Goal: Information Seeking & Learning: Learn about a topic

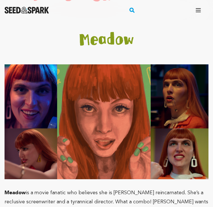
scroll to position [1232, 0]
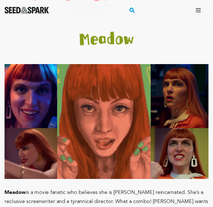
click at [65, 190] on span "is a movie fanatic who believes she is [PERSON_NAME] reincarnated. She’s a recl…" at bounding box center [107, 201] width 204 height 23
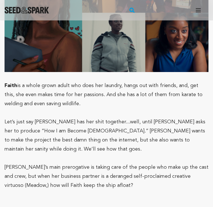
scroll to position [1881, 0]
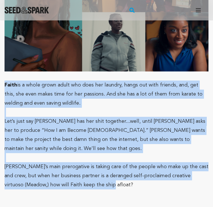
drag, startPoint x: 5, startPoint y: 65, endPoint x: 121, endPoint y: 154, distance: 146.2
copy div "Faith is a whole grown adult who does her laundry, hangs out with friends, and,…"
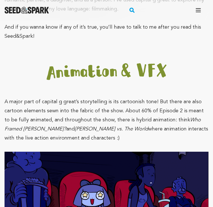
scroll to position [2258, 0]
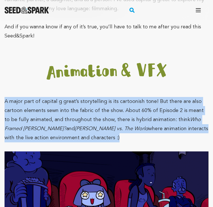
drag, startPoint x: 5, startPoint y: 65, endPoint x: 98, endPoint y: 102, distance: 100.4
click at [98, 102] on p "A major part of capital g great’s storytelling is its cartoonish tone! But ther…" at bounding box center [107, 119] width 204 height 45
copy p "A major part of capital g great’s storytelling is its cartoonish tone! But ther…"
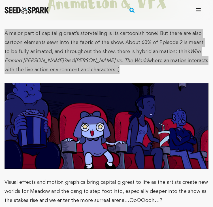
scroll to position [2326, 0]
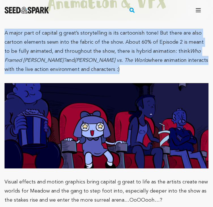
click at [36, 83] on img at bounding box center [107, 125] width 204 height 85
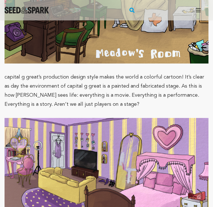
scroll to position [3425, 0]
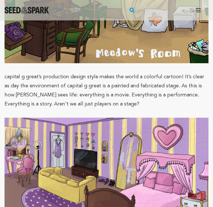
click at [155, 72] on p "capital g great’s production design style makes the world a colorful cartoon! I…" at bounding box center [107, 90] width 204 height 36
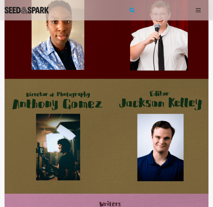
scroll to position [5547, 0]
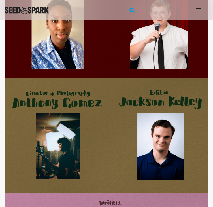
click at [131, 99] on img at bounding box center [107, 135] width 204 height 115
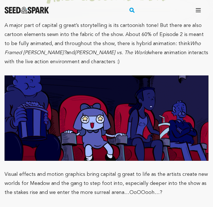
scroll to position [2334, 0]
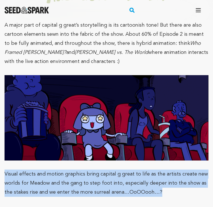
drag, startPoint x: 163, startPoint y: 156, endPoint x: 5, endPoint y: 133, distance: 160.3
click at [5, 169] on p "Visual effects and motion graphics bring capital g great to life as the artists…" at bounding box center [107, 182] width 204 height 27
copy span "Visual effects and motion graphics bring capital g great to life as the artists…"
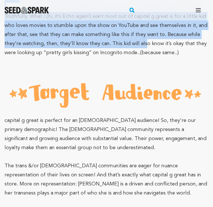
scroll to position [2652, 0]
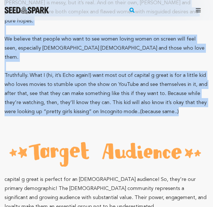
drag, startPoint x: 5, startPoint y: 67, endPoint x: 178, endPoint y: 49, distance: 173.5
copy div "Lo ips dolorsi ametco, adipi el s doeiusm temp in utlabor etdoloremagnaa, eni a…"
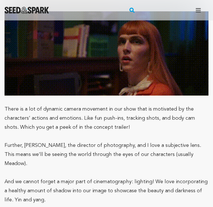
scroll to position [3112, 0]
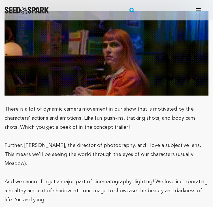
click at [38, 143] on span "Further, [PERSON_NAME], the director of photography, and I love a subjective le…" at bounding box center [103, 154] width 197 height 23
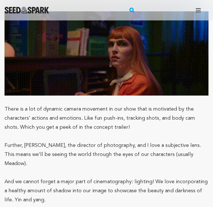
click at [36, 177] on p "And we cannot forget a major part of cinematography: lighting! We love incorpor…" at bounding box center [107, 190] width 204 height 27
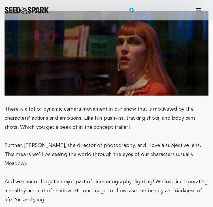
click at [36, 177] on p "And we cannot forget a major part of cinematography: lighting! We love incorpor…" at bounding box center [107, 190] width 204 height 27
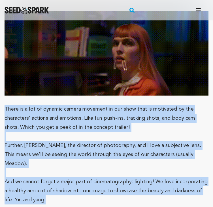
drag, startPoint x: 37, startPoint y: 128, endPoint x: 1, endPoint y: 44, distance: 91.2
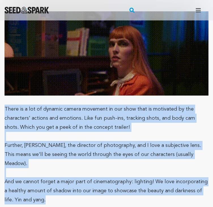
click at [1, 44] on div "Fund a project Project details capital g great [GEOGRAPHIC_DATA], [US_STATE] | …" at bounding box center [106, 204] width 213 height 6593
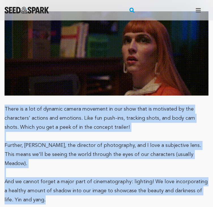
copy div "There is a lot of dynamic camera movement in our show that is motivated by the …"
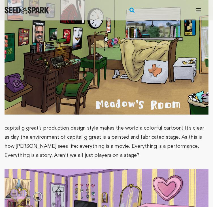
scroll to position [3373, 0]
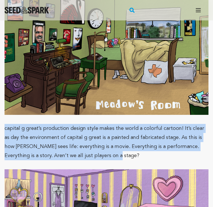
drag, startPoint x: 100, startPoint y: 82, endPoint x: 4, endPoint y: 57, distance: 98.9
copy span "capital g great’s production design style makes the world a colorful cartoon! I…"
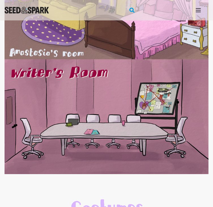
scroll to position [3599, 0]
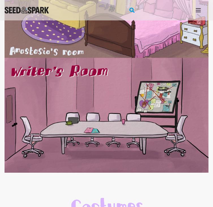
drag, startPoint x: 28, startPoint y: 180, endPoint x: 6, endPoint y: 162, distance: 29.0
copy span "A recurring theme of capital g great is its unstuck-in-timeness. Although it ta…"
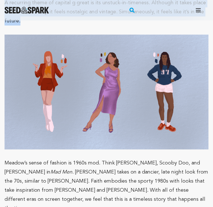
scroll to position [3833, 0]
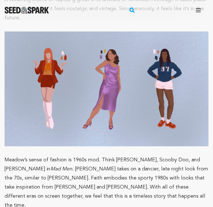
click at [107, 155] on p "Meadow’s sense of fashion is 1960s mod. Think [PERSON_NAME], Scooby Doo, and [P…" at bounding box center [107, 182] width 204 height 54
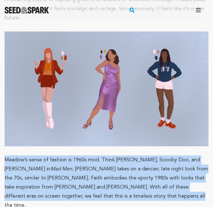
drag, startPoint x: 107, startPoint y: 122, endPoint x: 2, endPoint y: 87, distance: 110.0
copy p "Meadow’s sense of fashion is 1960s mod. Think [PERSON_NAME], Scooby Doo, and [P…"
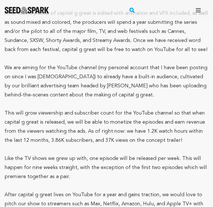
scroll to position [4088, 0]
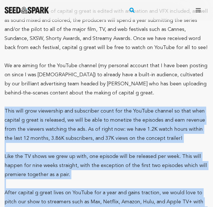
drag, startPoint x: 156, startPoint y: 148, endPoint x: 5, endPoint y: 29, distance: 192.6
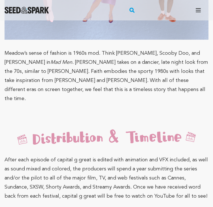
scroll to position [3939, 0]
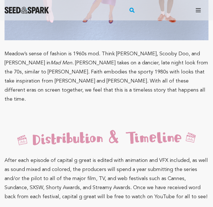
click at [6, 158] on span "After each episode of capital g great is edited with animation and VFX included…" at bounding box center [106, 178] width 203 height 41
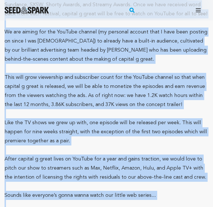
scroll to position [4132, 0]
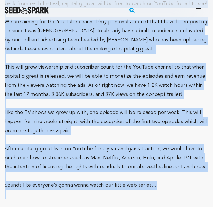
drag, startPoint x: 6, startPoint y: 78, endPoint x: 164, endPoint y: 103, distance: 160.7
copy div "After each episode of capital g great is edited with animation and VFX included…"
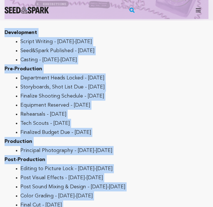
scroll to position [4460, 0]
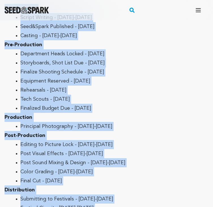
drag, startPoint x: 6, startPoint y: 54, endPoint x: 113, endPoint y: 143, distance: 140.0
copy div "Development Script Writing - [DATE]-[DATE] Seed&Spark Published - [DATE] Castin…"
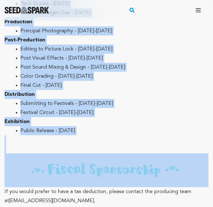
scroll to position [4555, 0]
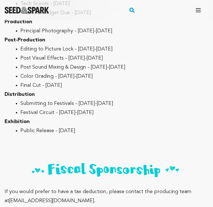
click at [6, 189] on span "If you would prefer to have a tax deduction, please contact the producing team …" at bounding box center [98, 196] width 187 height 14
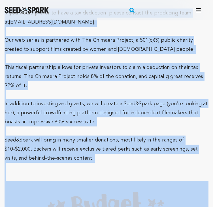
scroll to position [4778, 0]
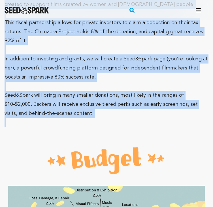
drag, startPoint x: 5, startPoint y: 108, endPoint x: 99, endPoint y: 38, distance: 117.7
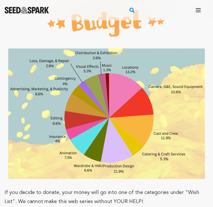
scroll to position [4920, 0]
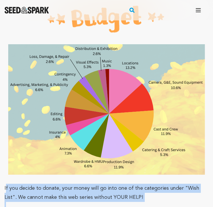
drag, startPoint x: 5, startPoint y: 106, endPoint x: 47, endPoint y: 174, distance: 79.6
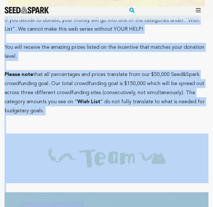
scroll to position [5173, 0]
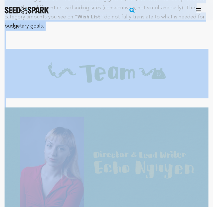
drag, startPoint x: 5, startPoint y: 106, endPoint x: 101, endPoint y: 30, distance: 122.8
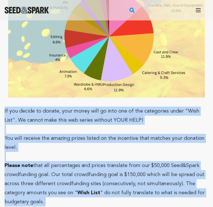
click at [36, 125] on p at bounding box center [107, 129] width 204 height 9
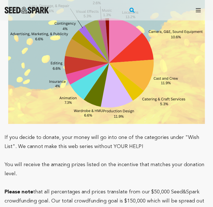
scroll to position [4971, 0]
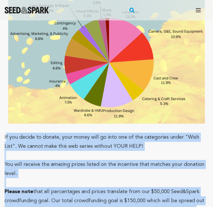
drag, startPoint x: 5, startPoint y: 54, endPoint x: 45, endPoint y: 141, distance: 95.7
click at [23, 133] on p "If you decide to donate, your money will go into one of the categories under "W…" at bounding box center [107, 142] width 204 height 18
drag, startPoint x: 5, startPoint y: 55, endPoint x: 86, endPoint y: 143, distance: 120.1
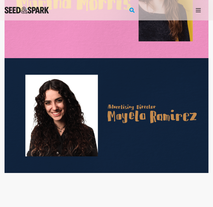
scroll to position [6066, 0]
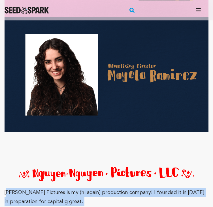
drag, startPoint x: 7, startPoint y: 110, endPoint x: 123, endPoint y: 161, distance: 127.4
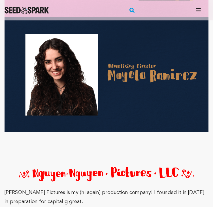
click at [6, 188] on p "[PERSON_NAME] Pictures is my (hi again) production company! I founded it in [DA…" at bounding box center [107, 197] width 204 height 18
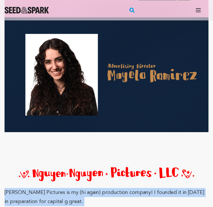
drag, startPoint x: 5, startPoint y: 110, endPoint x: 209, endPoint y: 179, distance: 215.9
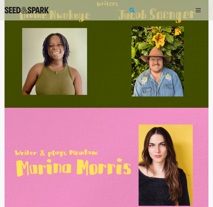
scroll to position [5863, 0]
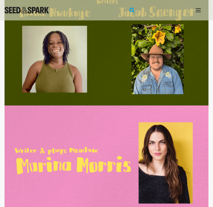
drag, startPoint x: 214, startPoint y: 172, endPoint x: 115, endPoint y: 143, distance: 103.8
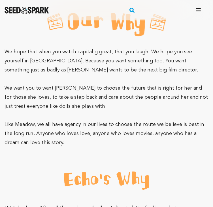
scroll to position [808, 0]
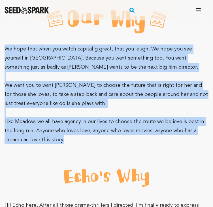
drag, startPoint x: 60, startPoint y: 132, endPoint x: 5, endPoint y: 41, distance: 106.5
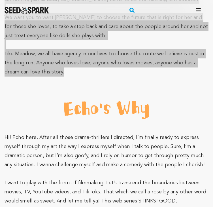
scroll to position [914, 0]
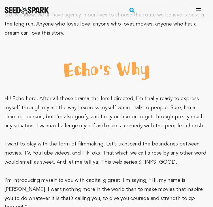
click at [151, 103] on p "Hi! Echo here. After all those drama-thrillers I directed, I’m finally ready to…" at bounding box center [107, 112] width 204 height 36
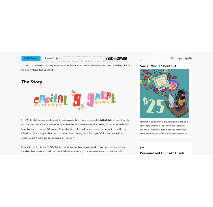
scroll to position [381, 0]
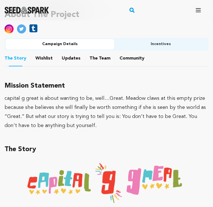
scroll to position [420, 0]
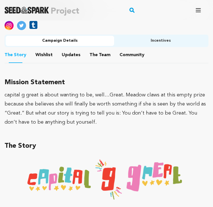
click at [144, 36] on button "Incentives" at bounding box center [160, 41] width 93 height 10
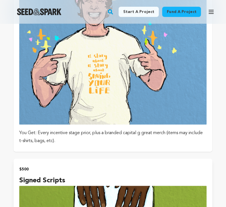
scroll to position [1294, 0]
